Goal: Find specific page/section

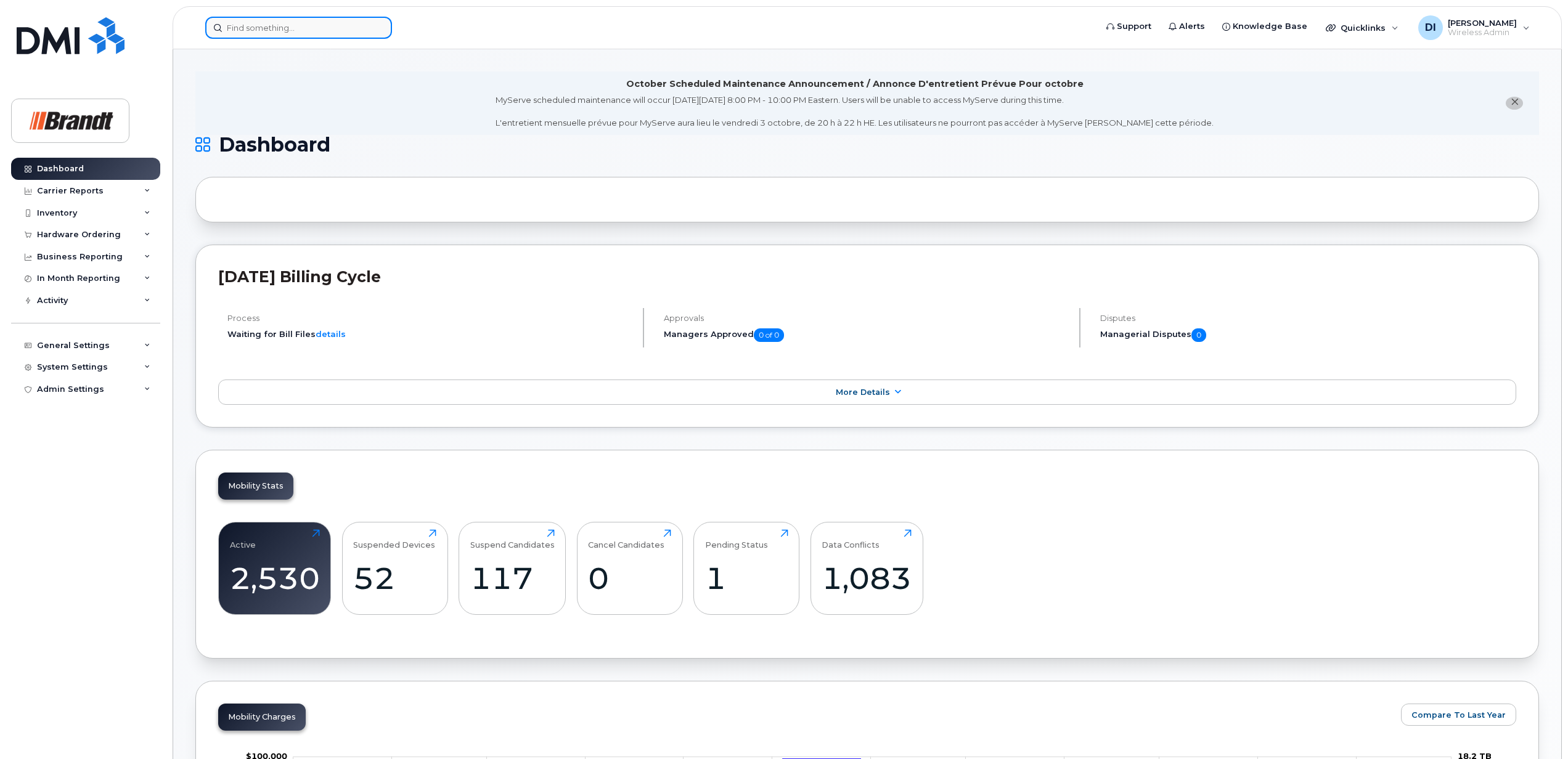
click at [260, 25] on input at bounding box center [298, 28] width 187 height 22
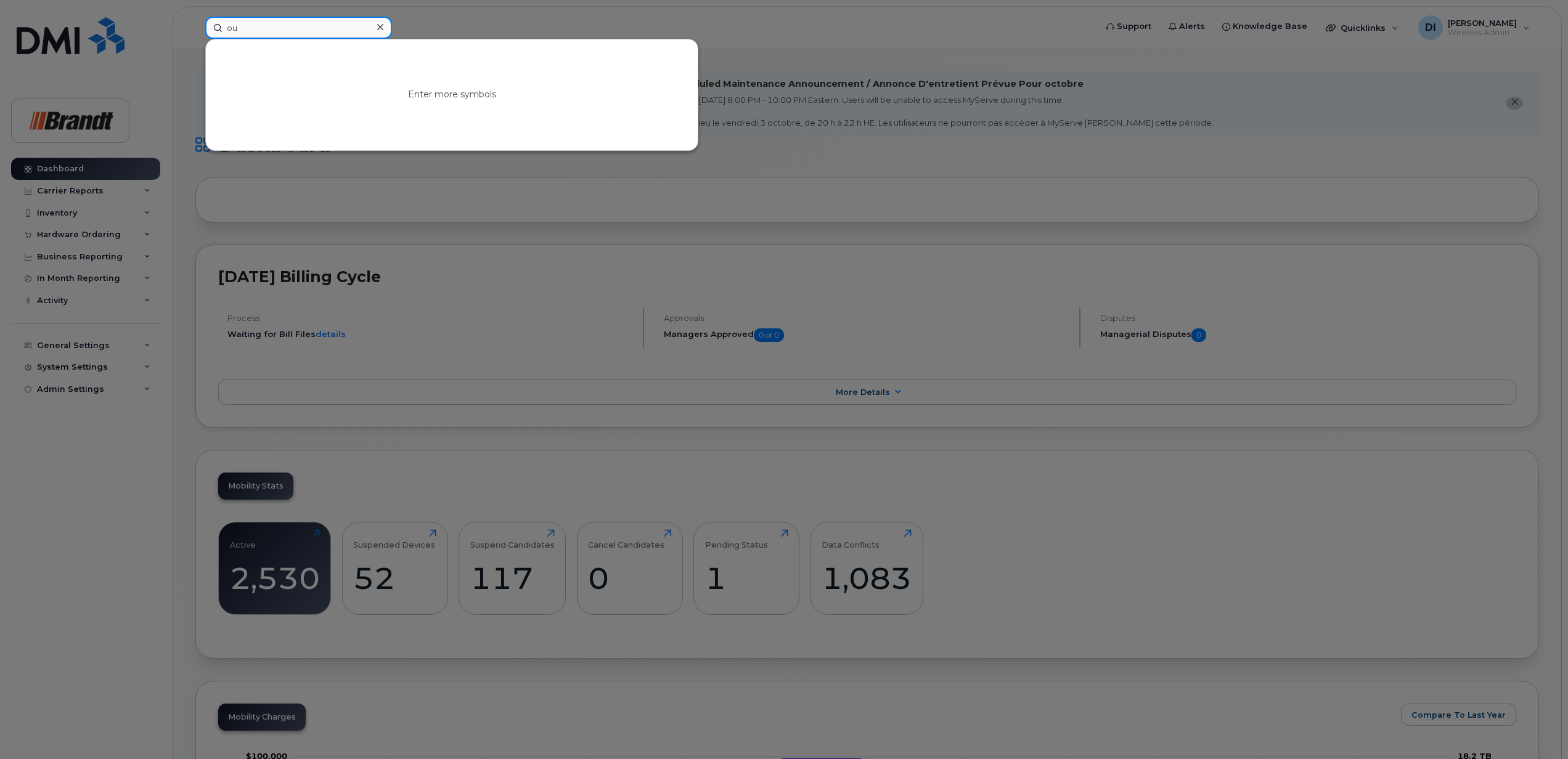
type input "o"
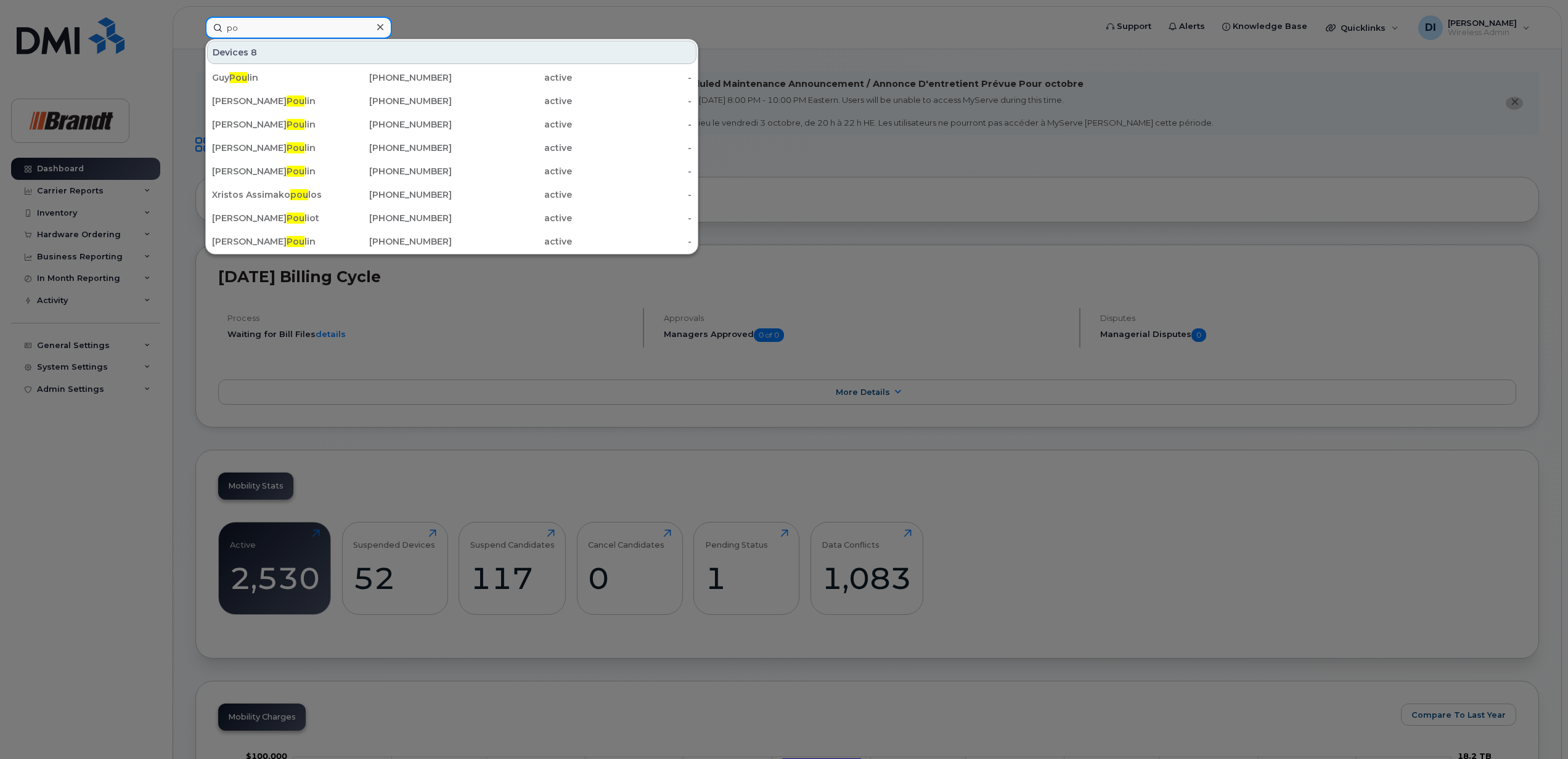
type input "p"
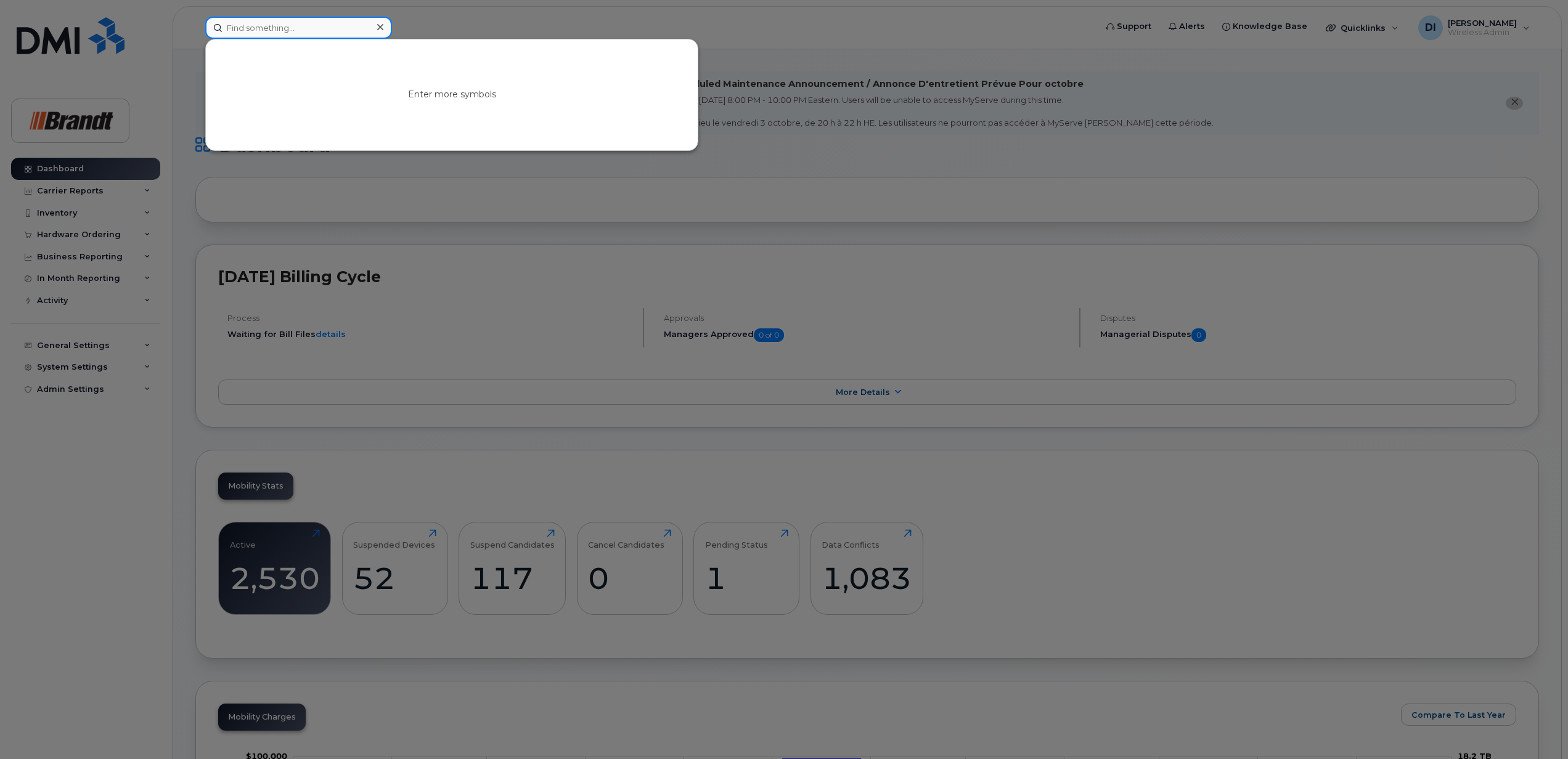
click at [254, 31] on input at bounding box center [298, 28] width 187 height 22
paste input "3065108287"
type input "3065108287"
click at [811, 35] on div at bounding box center [784, 379] width 1568 height 759
